Goal: Transaction & Acquisition: Download file/media

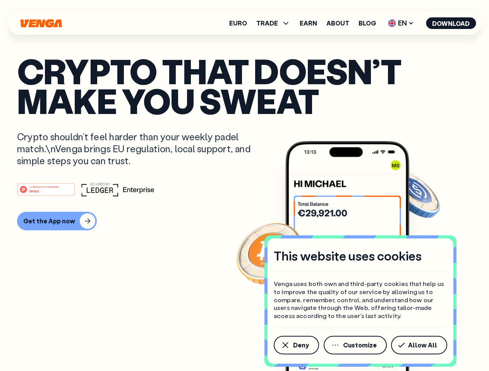
click at [244, 186] on div "#1 PRODUCT OF THE MONTH Web3" at bounding box center [244, 190] width 455 height 14
click at [296, 345] on span "Deny" at bounding box center [301, 345] width 16 height 6
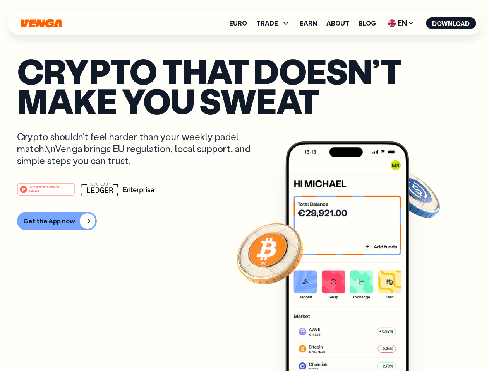
click at [356, 345] on img at bounding box center [347, 270] width 124 height 259
click at [420, 345] on article "Crypto that doesn’t make you sweat Crypto shouldn’t feel harder than your weekl…" at bounding box center [244, 201] width 455 height 290
click at [275, 23] on span "TRADE" at bounding box center [267, 23] width 22 height 6
click at [401, 23] on span "EN" at bounding box center [400, 23] width 31 height 12
click at [451, 23] on button "Download" at bounding box center [451, 23] width 50 height 12
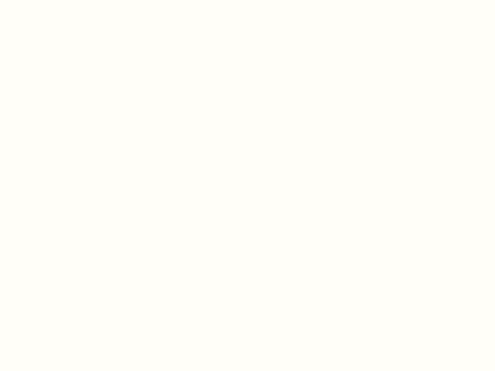
click at [56, 0] on html "This website uses cookies Venga uses both own and third-party cookies that help…" at bounding box center [247, 0] width 495 height 0
